Goal: Transaction & Acquisition: Subscribe to service/newsletter

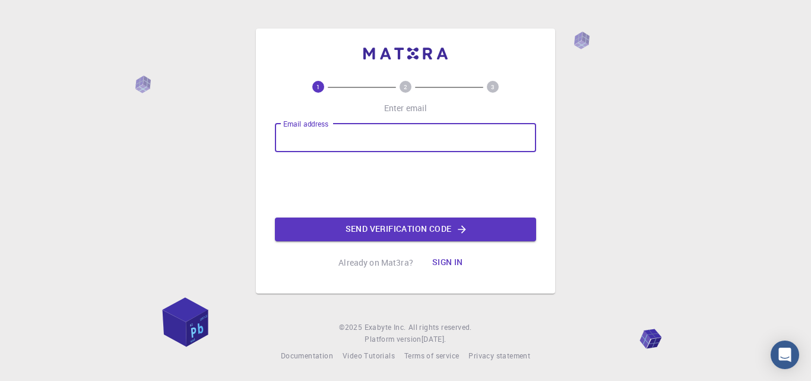
click at [372, 140] on input "Email address" at bounding box center [405, 138] width 261 height 29
click at [359, 135] on input "[EMAIL_ADDRESS][DOMAIN_NAME]" at bounding box center [405, 138] width 261 height 29
drag, startPoint x: 361, startPoint y: 137, endPoint x: 277, endPoint y: 134, distance: 83.2
click at [277, 134] on input "[EMAIL_ADDRESS][DOMAIN_NAME]" at bounding box center [405, 138] width 261 height 29
type input "[EMAIL_ADDRESS][DOMAIN_NAME]"
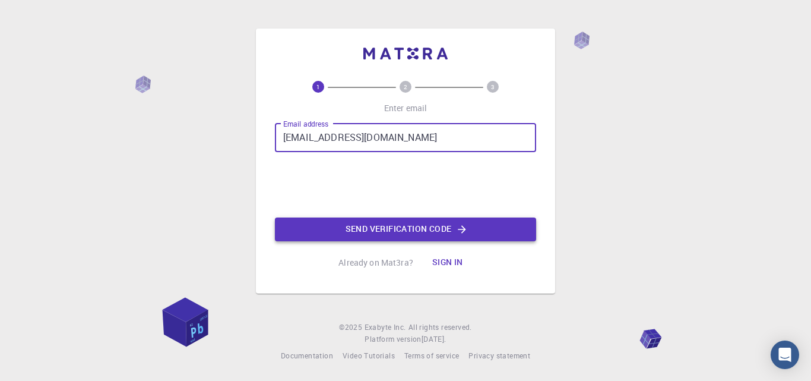
click at [420, 225] on button "Send verification code" at bounding box center [405, 229] width 261 height 24
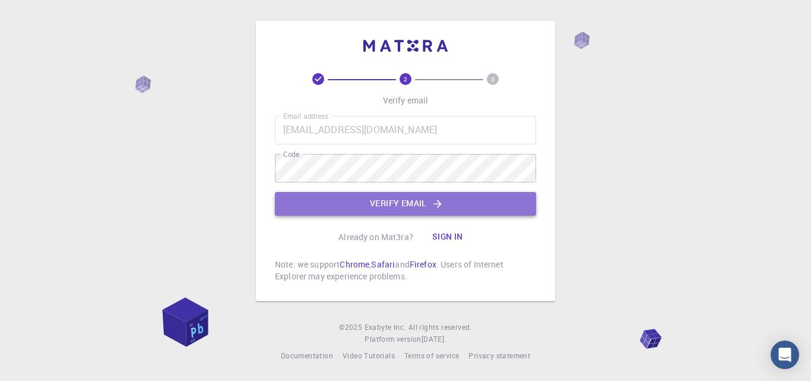
click at [441, 197] on button "Verify email" at bounding box center [405, 204] width 261 height 24
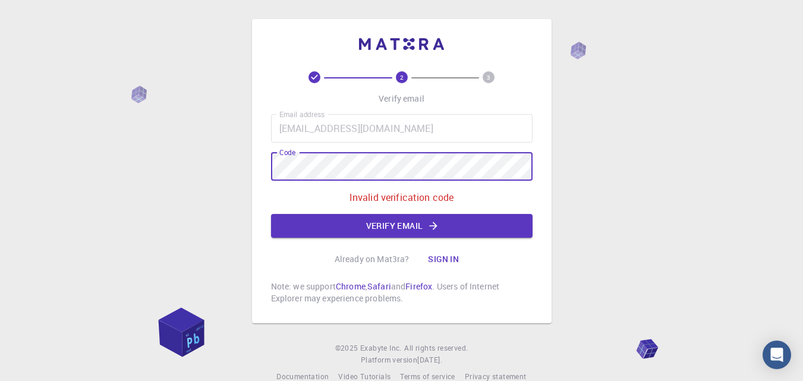
click at [270, 163] on div "2 3 Verify email Email address [EMAIL_ADDRESS][DOMAIN_NAME] Email address Code …" at bounding box center [401, 171] width 299 height 304
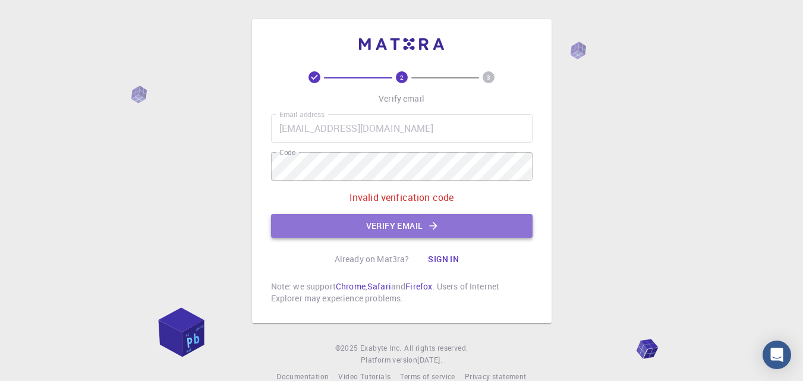
click at [428, 232] on icon "button" at bounding box center [433, 226] width 12 height 12
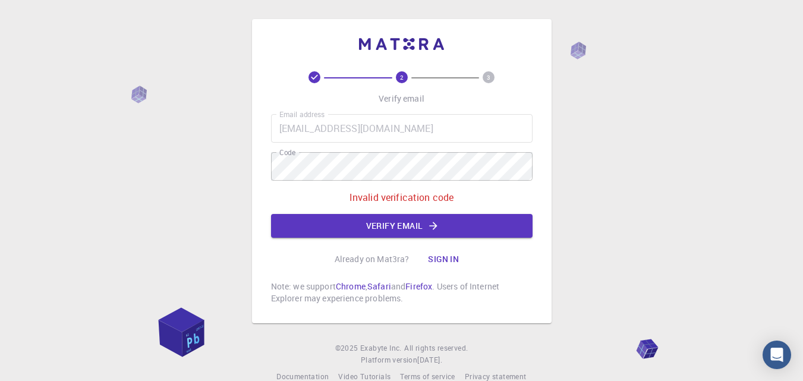
click at [441, 263] on button "Sign in" at bounding box center [443, 259] width 50 height 24
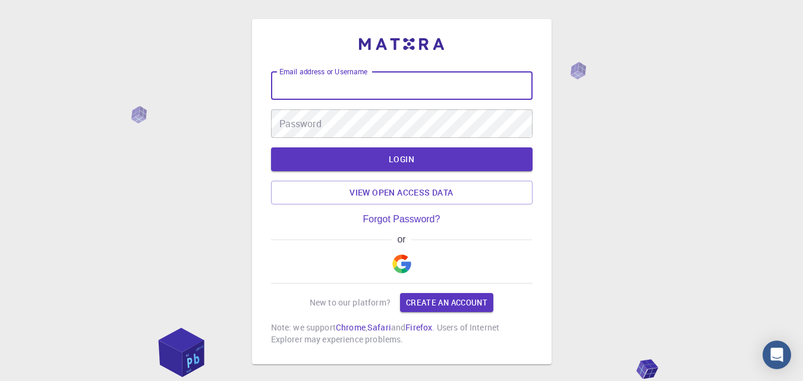
click at [366, 91] on input "Email address or Username" at bounding box center [401, 85] width 261 height 29
